Goal: Task Accomplishment & Management: Manage account settings

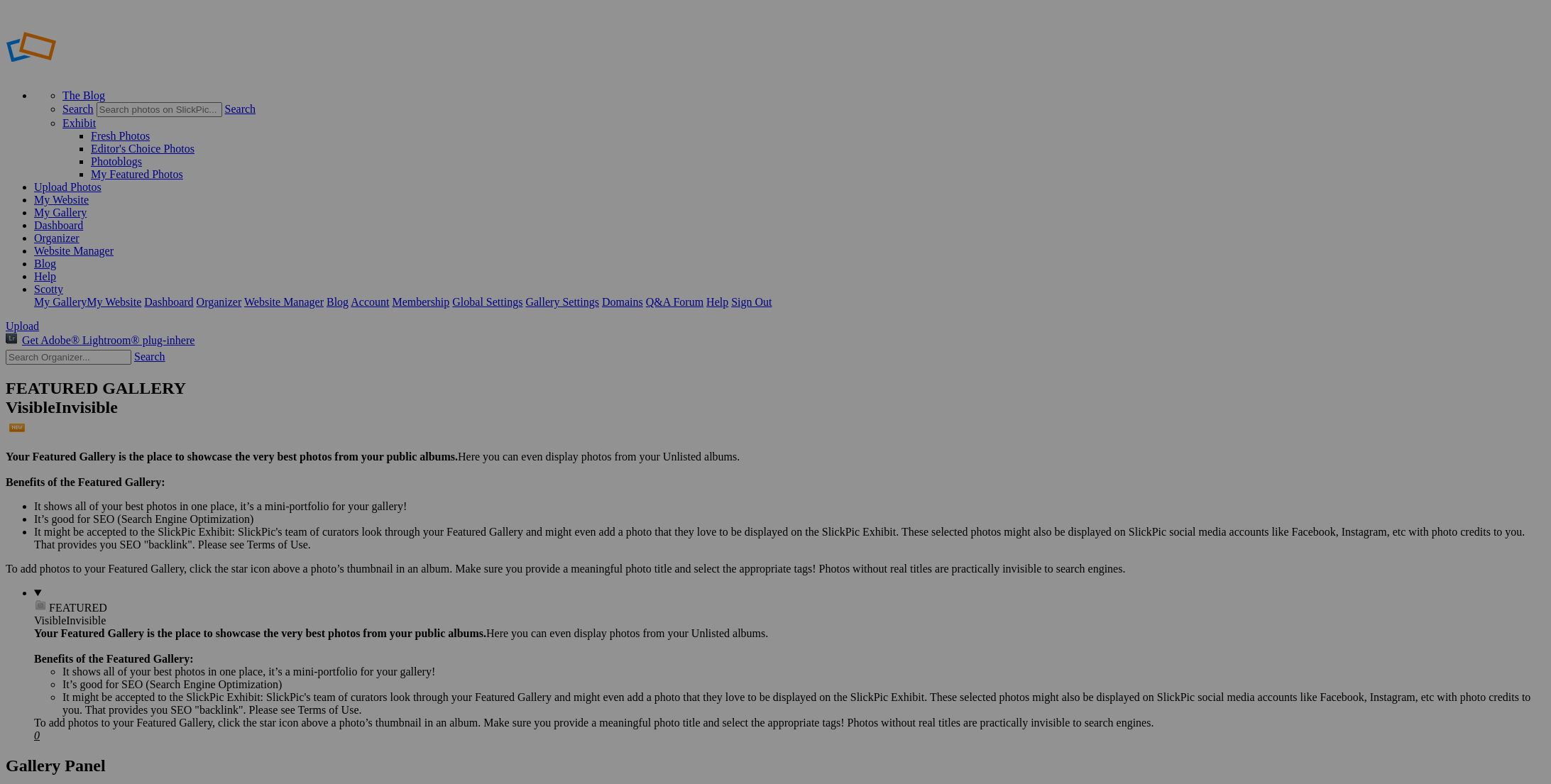
type input "Spectrum Medical - [PERSON_NAME]"
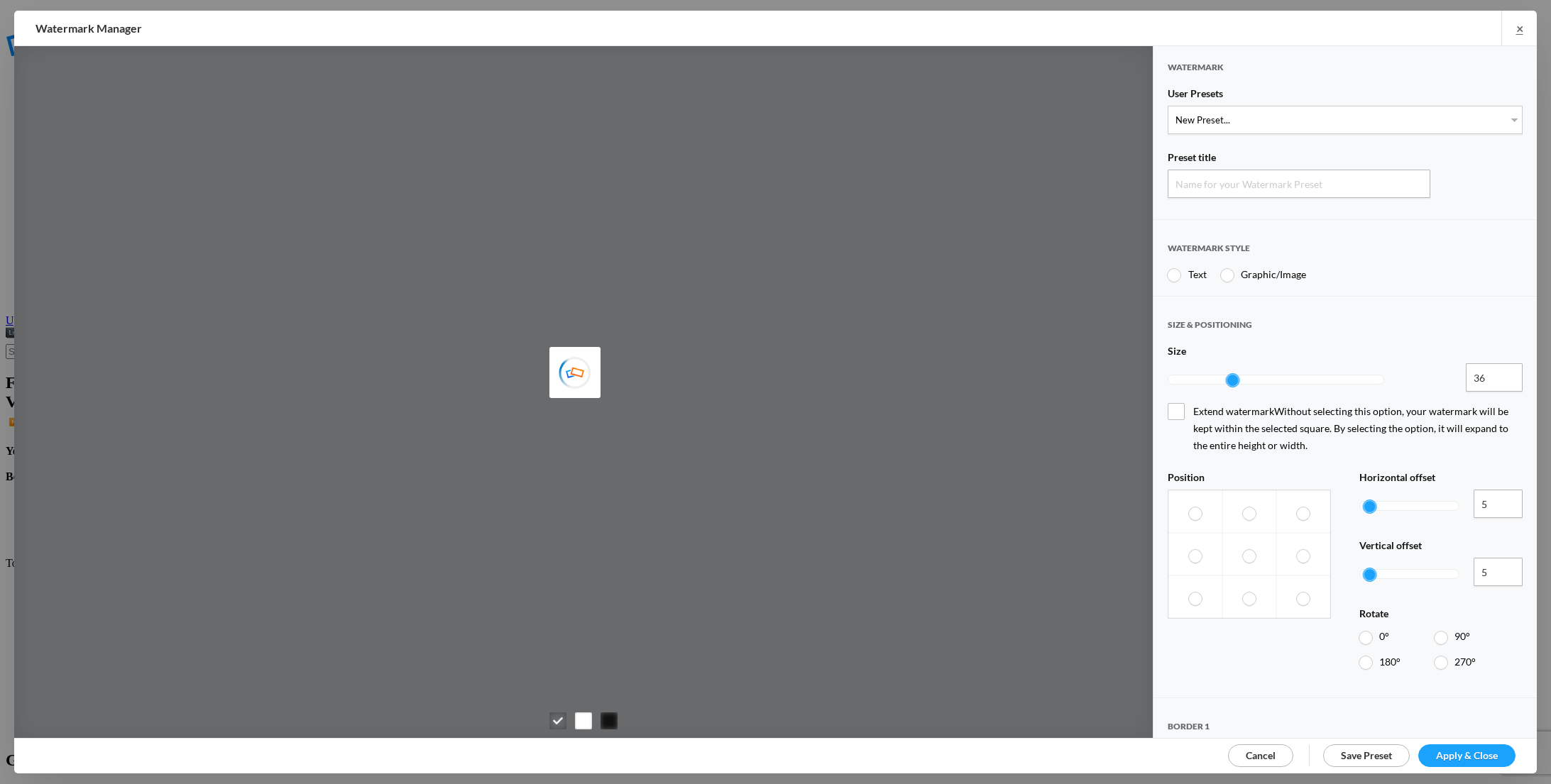
type input "Watermark-10/10/2025"
radio input "true"
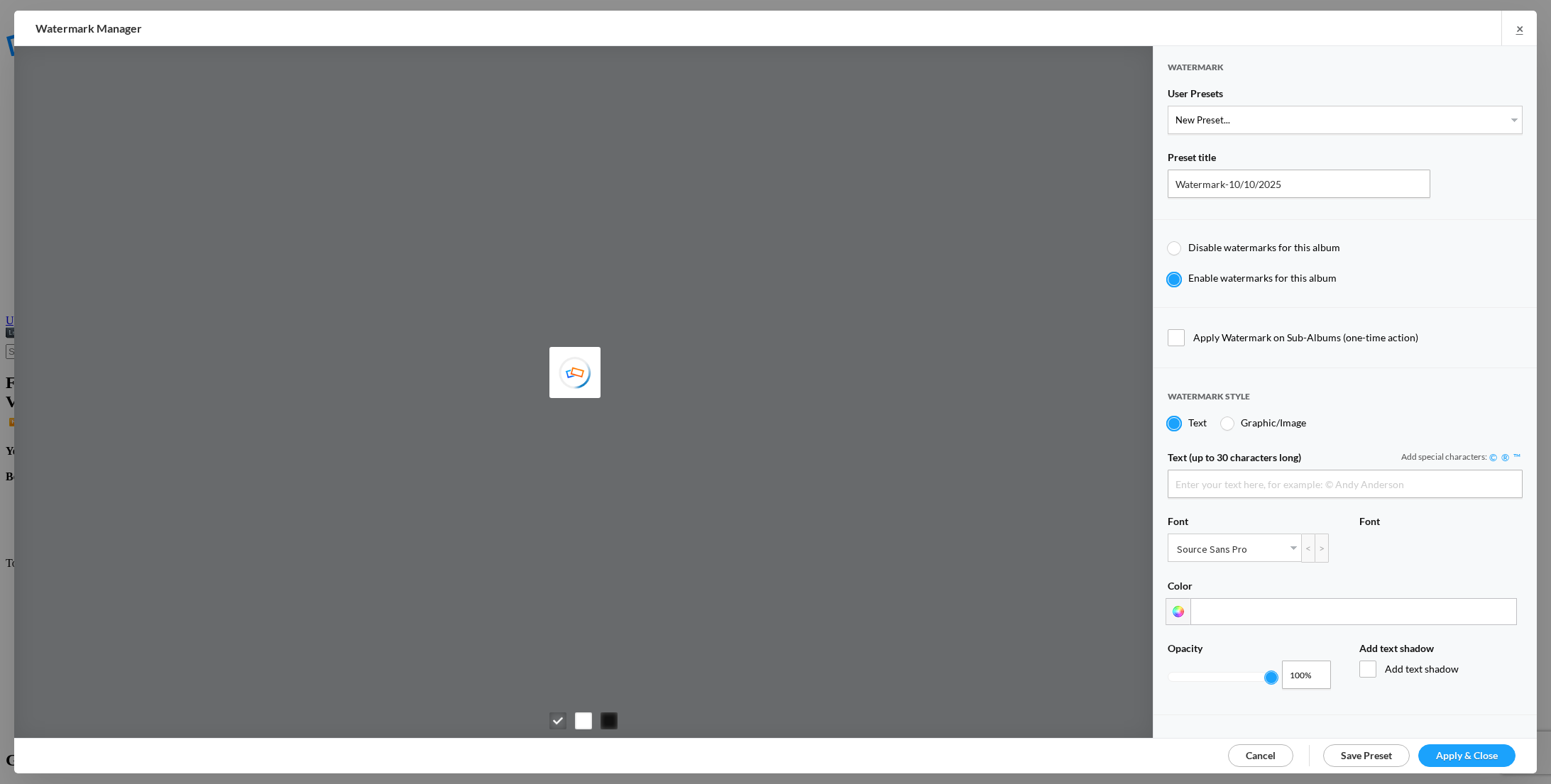
type input "[PERSON_NAME]"
select select "1: Object"
type input "PROOF TEXT"
type input "PROOF PROOF PROOF PROOF PROOF"
type input "0.5"
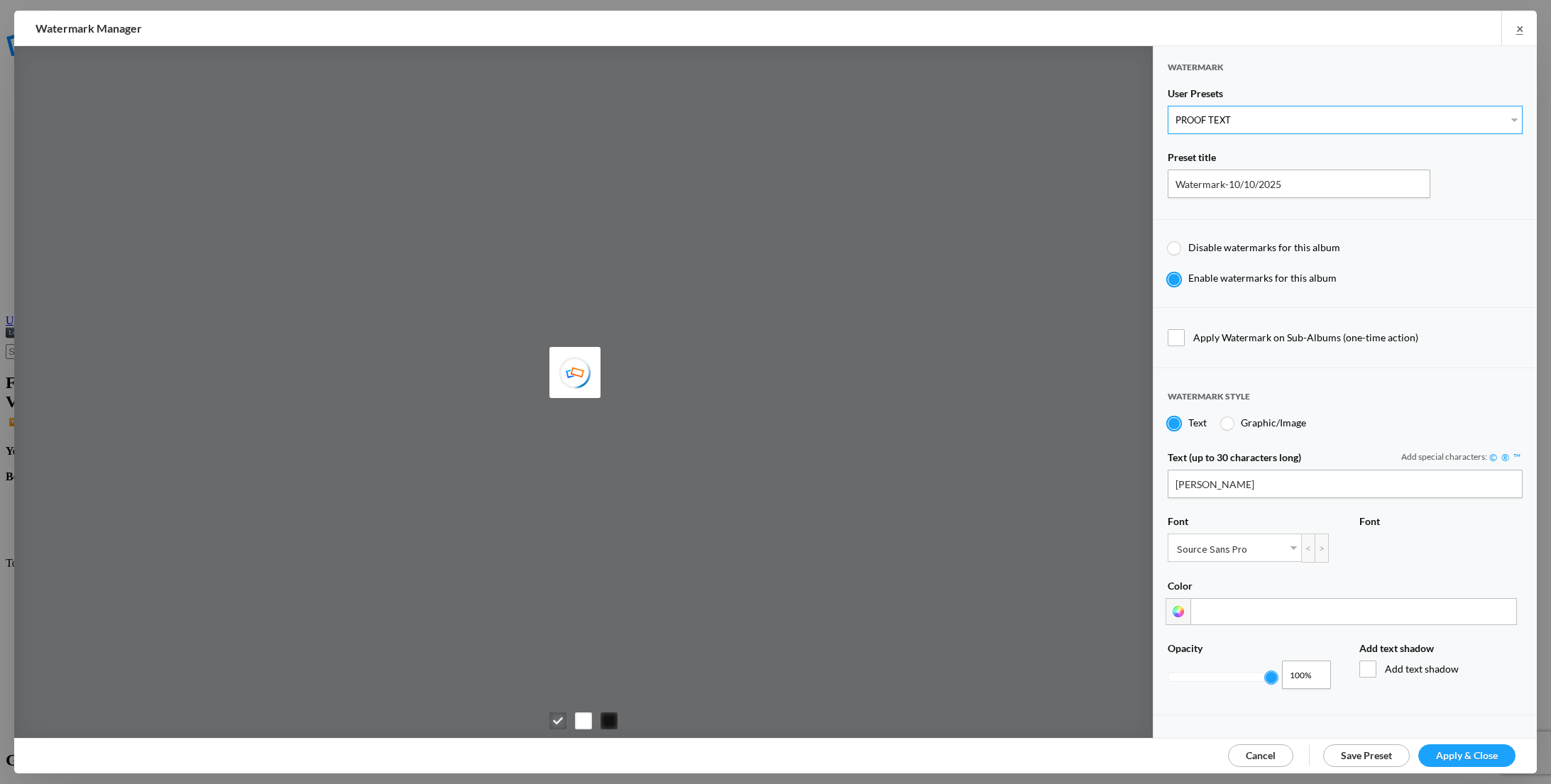
type input "128"
radio input "true"
type input "0"
radio input "false"
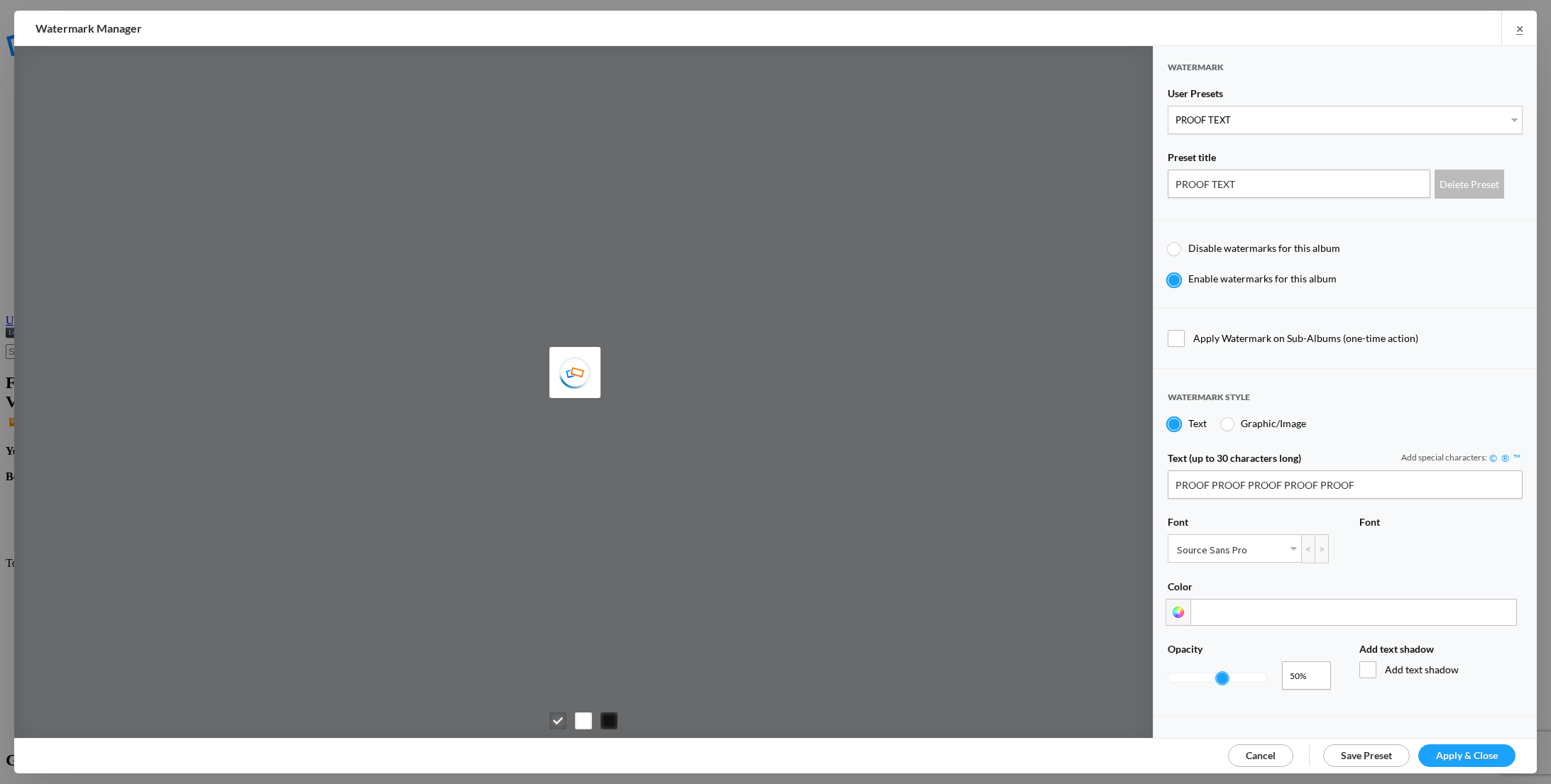
click at [1189, 673] on div at bounding box center [1217, 677] width 98 height 9
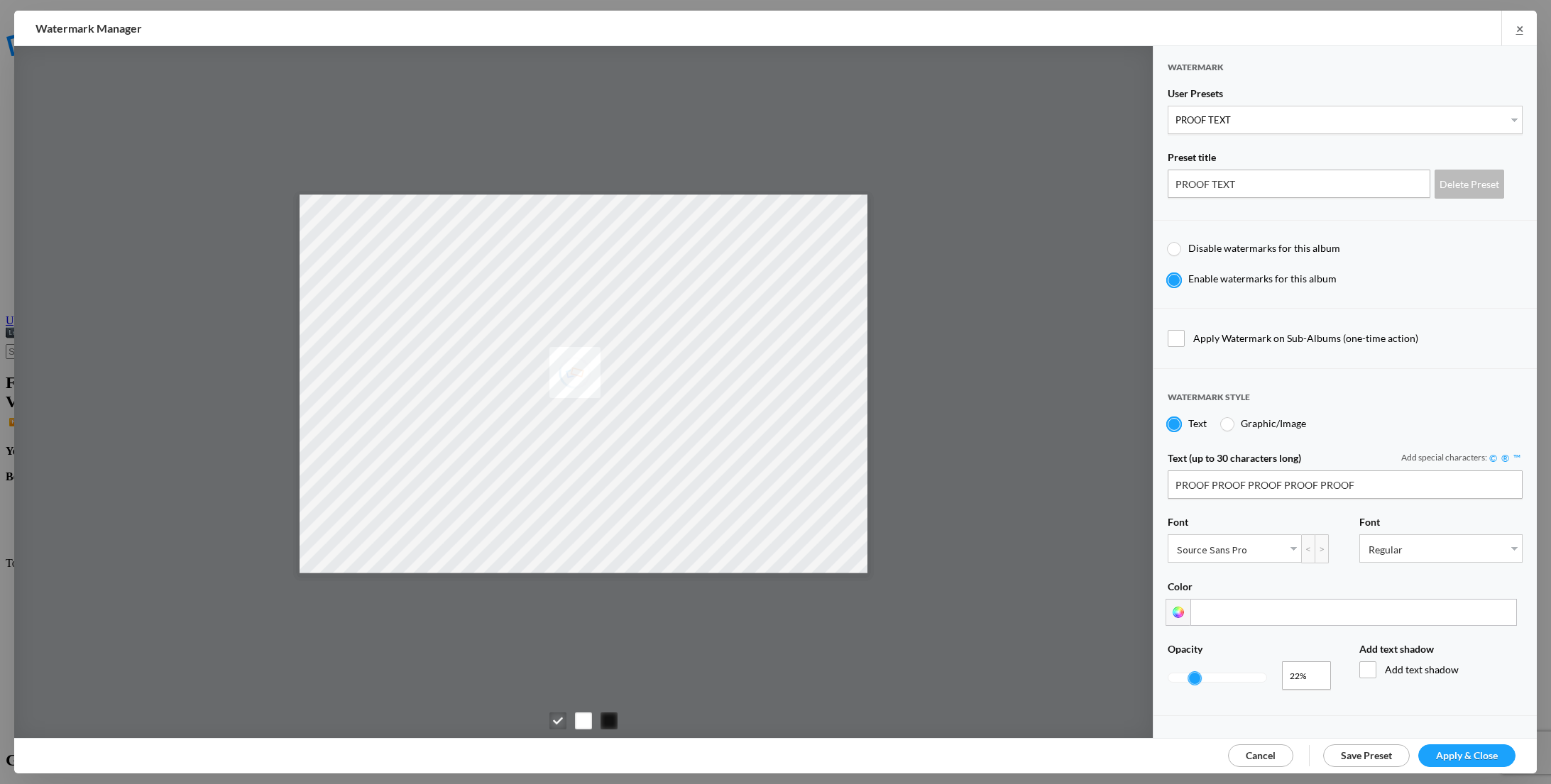
scroll to position [4, 0]
click at [1177, 673] on div at bounding box center [1217, 677] width 98 height 9
click at [1169, 673] on div at bounding box center [1217, 677] width 98 height 9
click at [1177, 672] on div at bounding box center [1181, 678] width 12 height 12
click at [1177, 672] on div at bounding box center [1180, 678] width 12 height 12
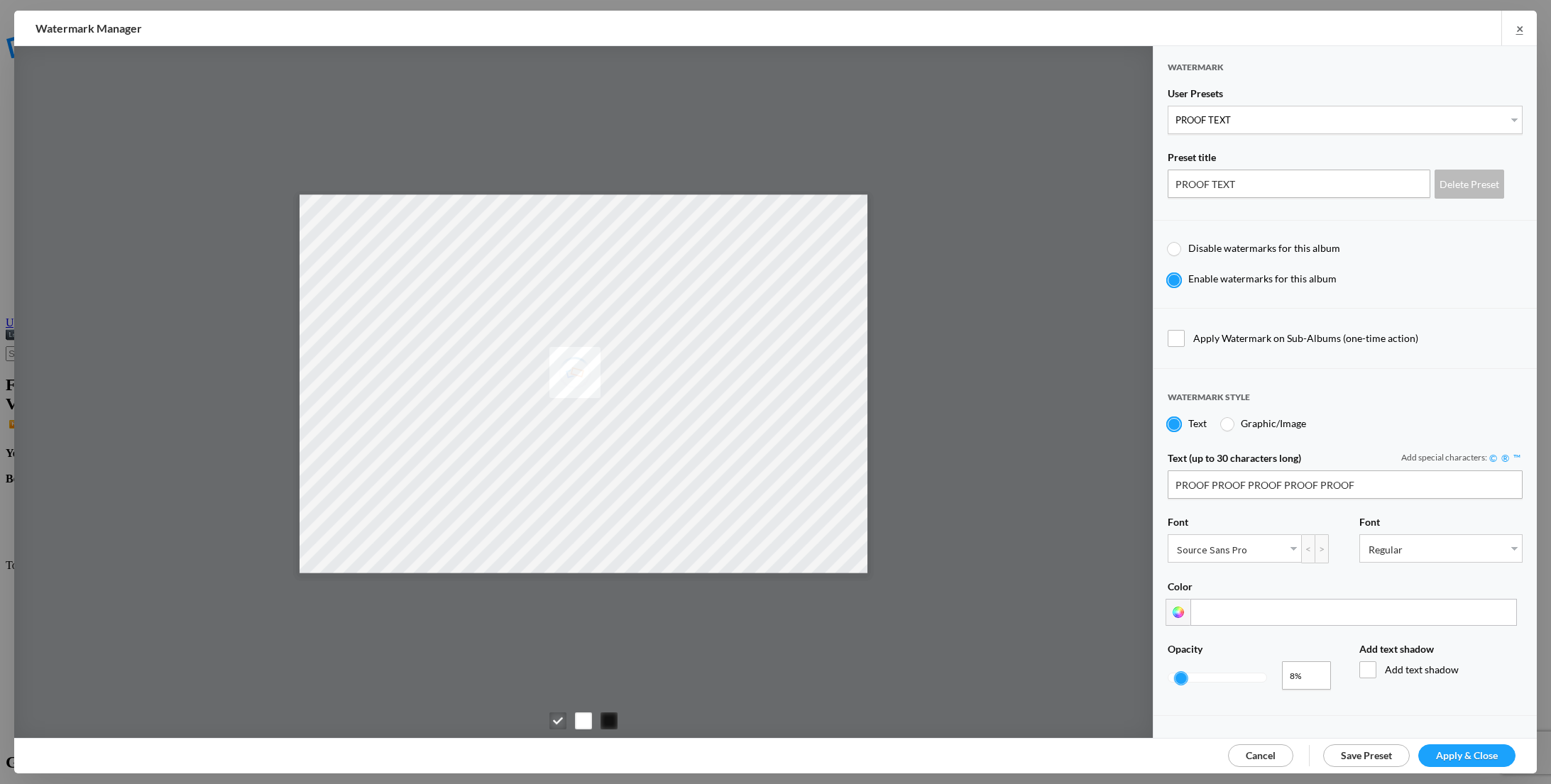
type input "0.05"
click at [1174, 672] on div at bounding box center [1180, 678] width 12 height 12
click at [1479, 753] on span "Apply & Close" at bounding box center [1466, 755] width 62 height 12
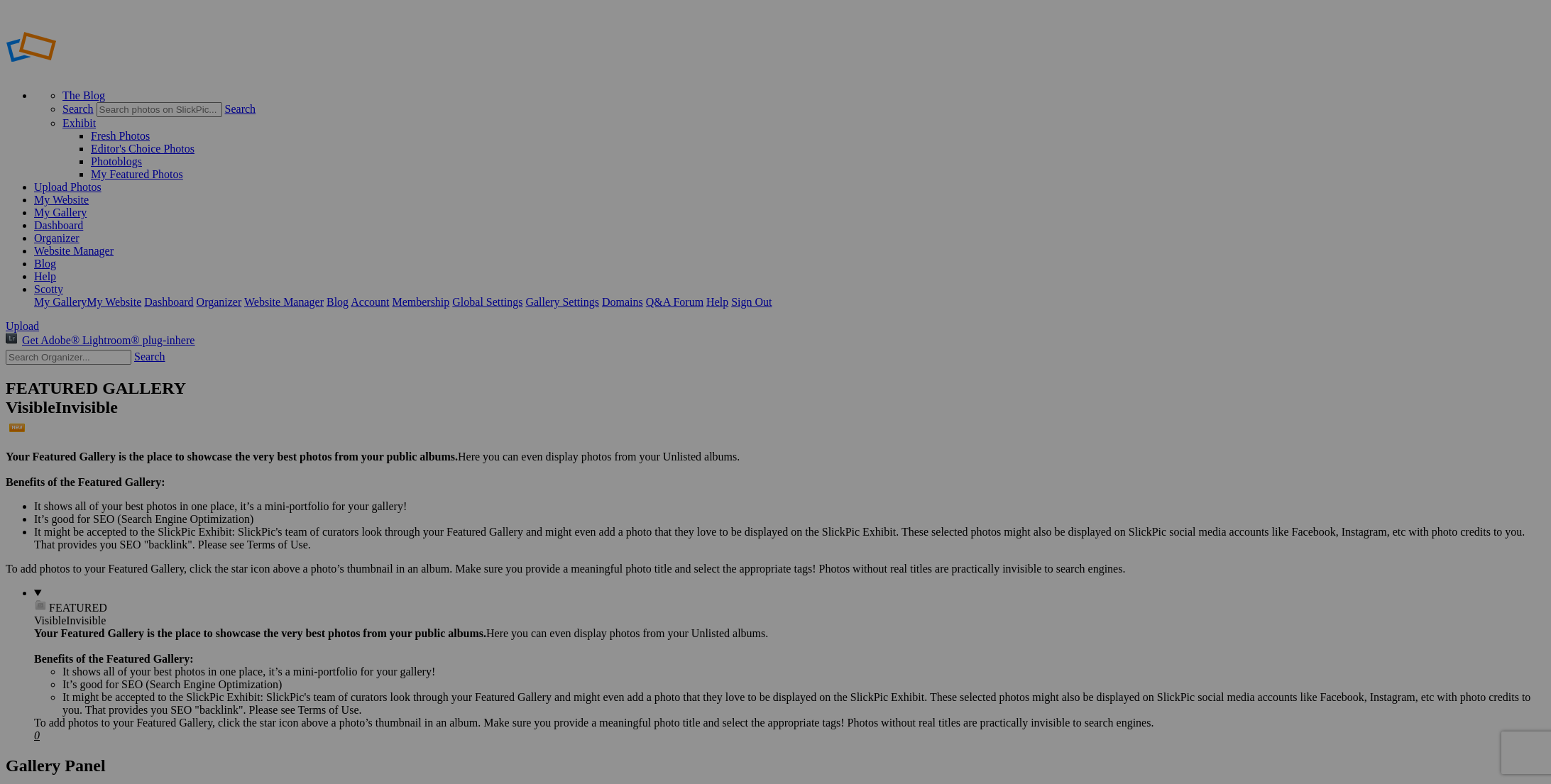
type input "Spectrum Medical - [PERSON_NAME]"
drag, startPoint x: 905, startPoint y: 485, endPoint x: 668, endPoint y: 263, distance: 324.7
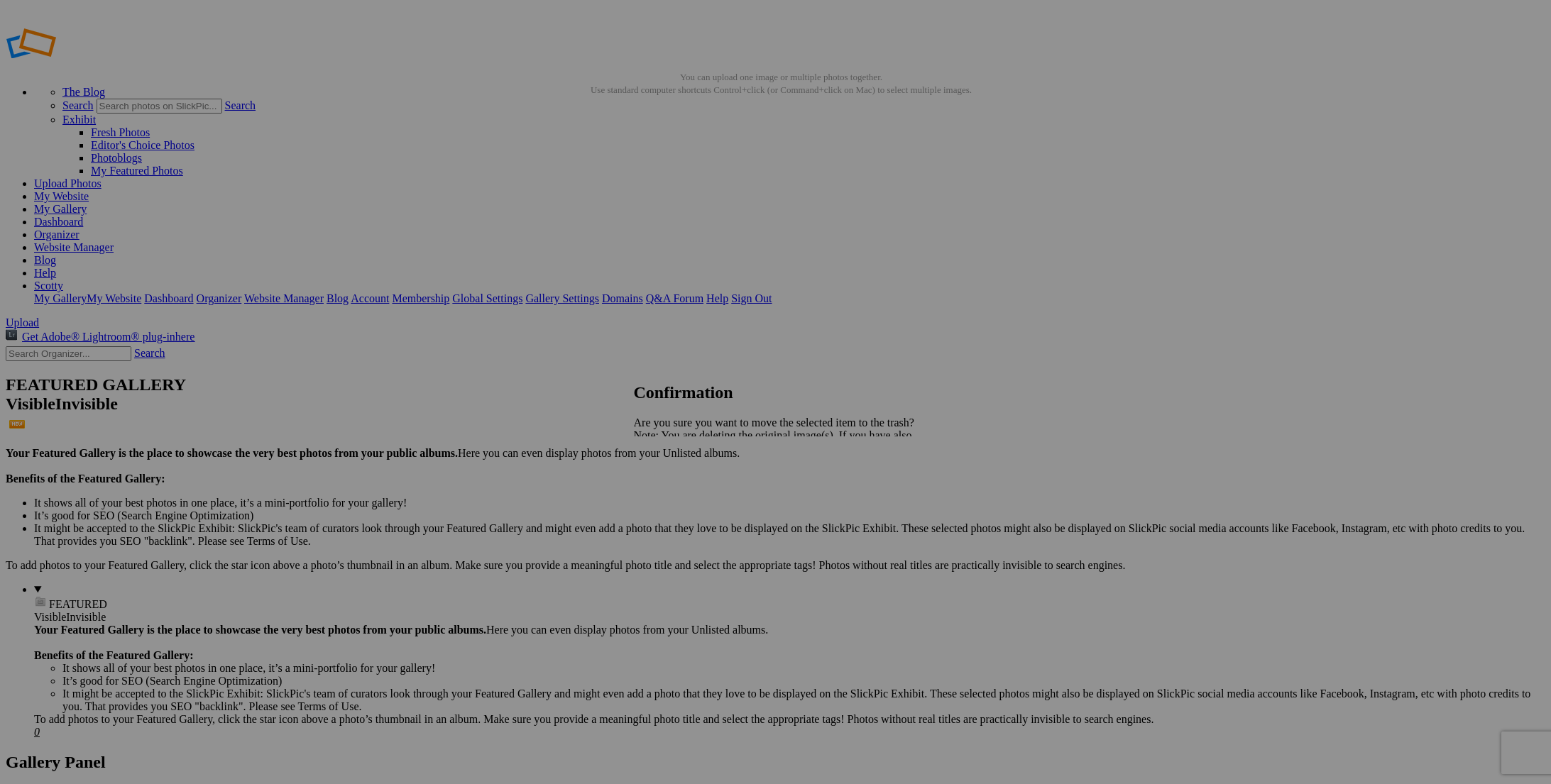
click at [681, 485] on span "Yes" at bounding box center [672, 485] width 16 height 12
click at [681, 484] on span "Yes" at bounding box center [672, 485] width 16 height 12
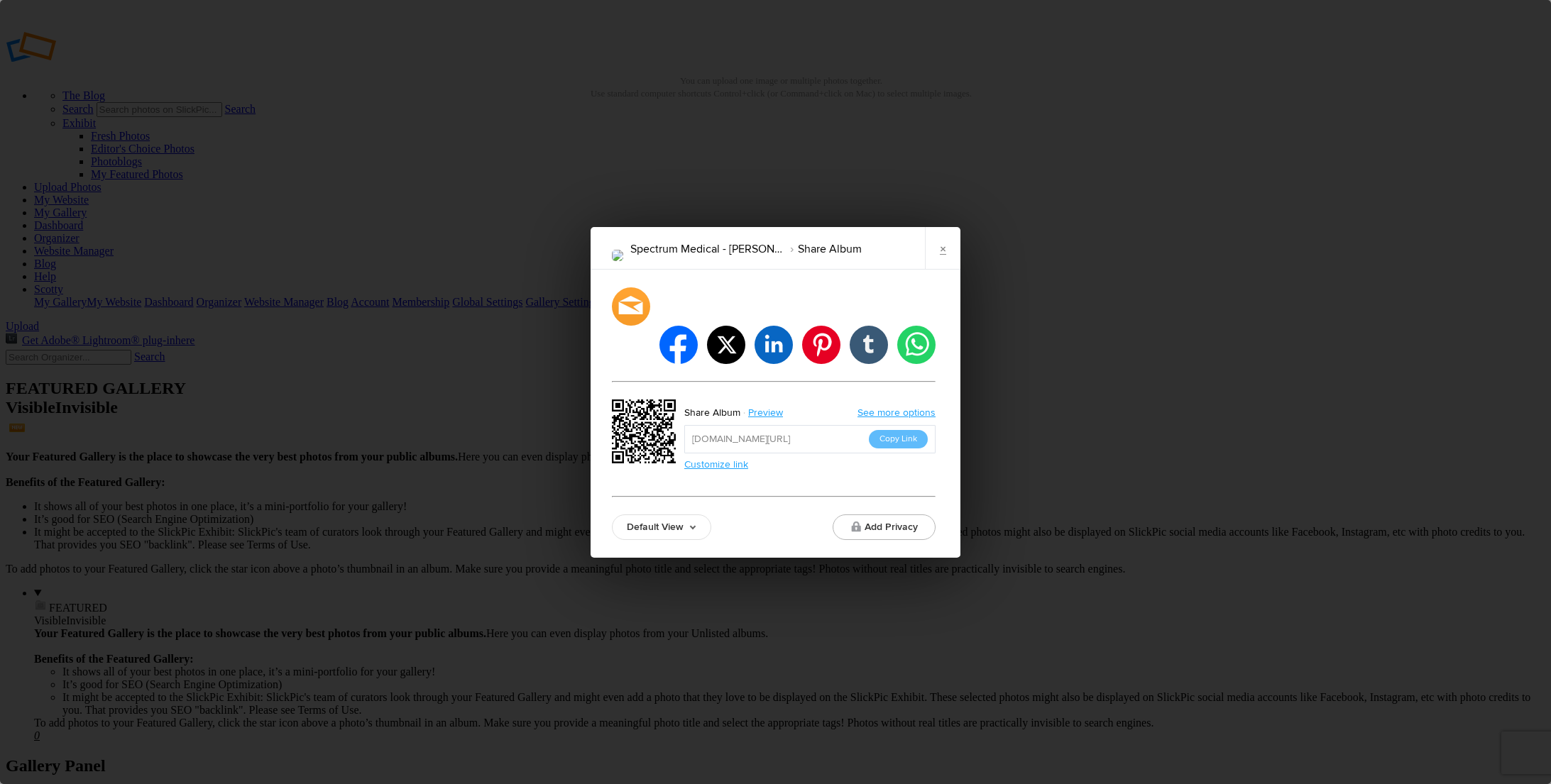
click at [670, 514] on link "Default View" at bounding box center [661, 526] width 99 height 26
click at [678, 438] on link "Proofing View" at bounding box center [661, 449] width 98 height 23
click at [892, 430] on button "Copy Link" at bounding box center [899, 439] width 59 height 18
click at [881, 430] on button "Copy Link" at bounding box center [899, 439] width 59 height 18
click at [943, 268] on link "×" at bounding box center [942, 248] width 35 height 43
